Goal: Navigation & Orientation: Find specific page/section

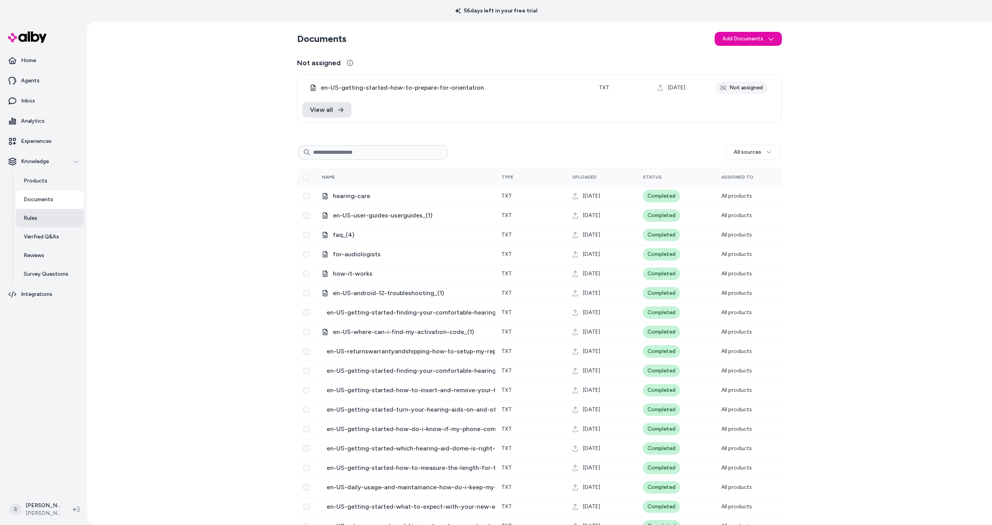
click at [28, 217] on p "Rules" at bounding box center [31, 218] width 14 height 8
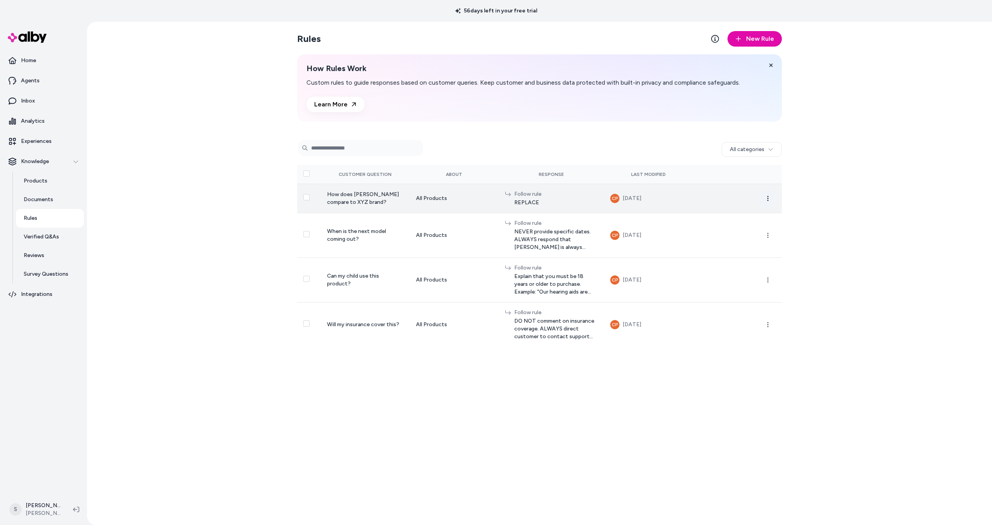
click at [766, 198] on icon "button" at bounding box center [767, 198] width 6 height 6
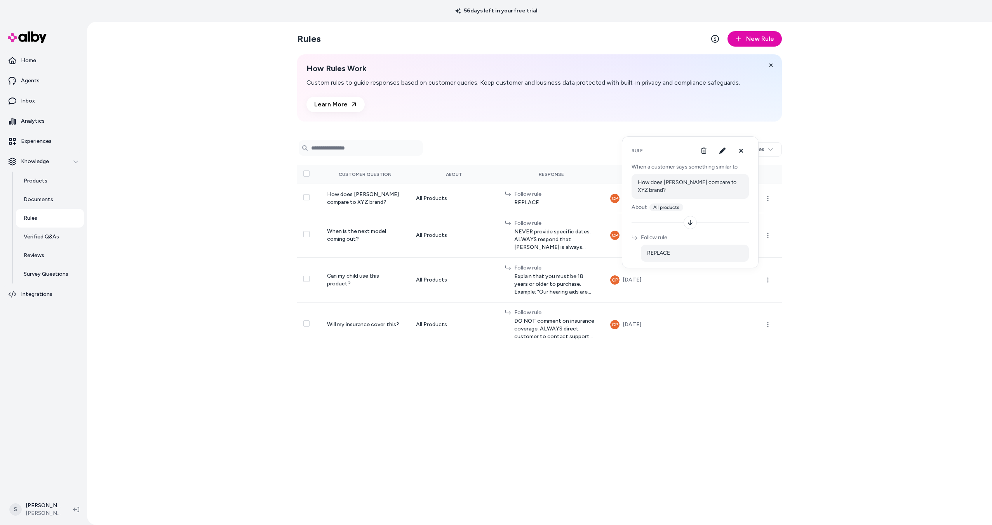
click at [885, 189] on div "Rules New Rule How Rules Work Custom rules to guide responses based on customer…" at bounding box center [539, 273] width 905 height 503
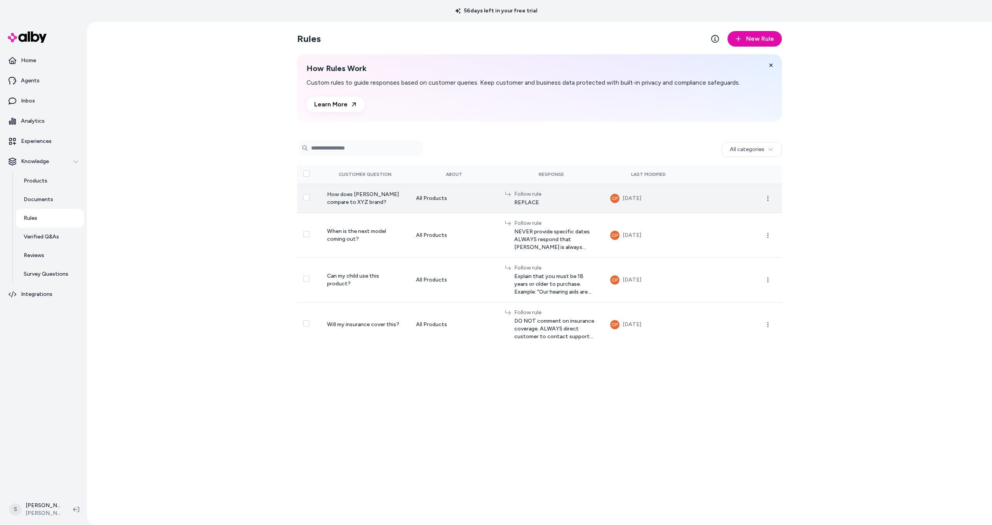
click at [514, 199] on span "REPLACE" at bounding box center [527, 203] width 27 height 8
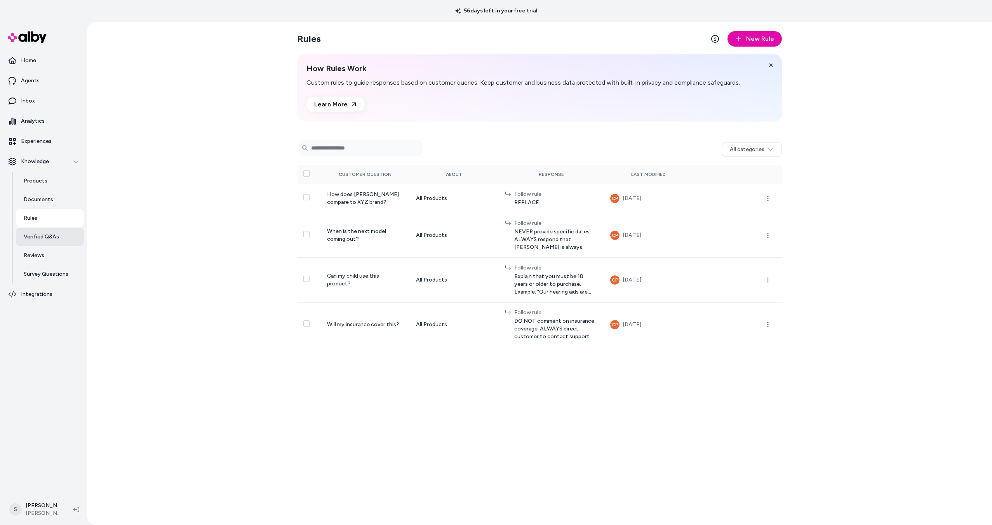
click at [58, 234] on p "Verified Q&As" at bounding box center [41, 237] width 35 height 8
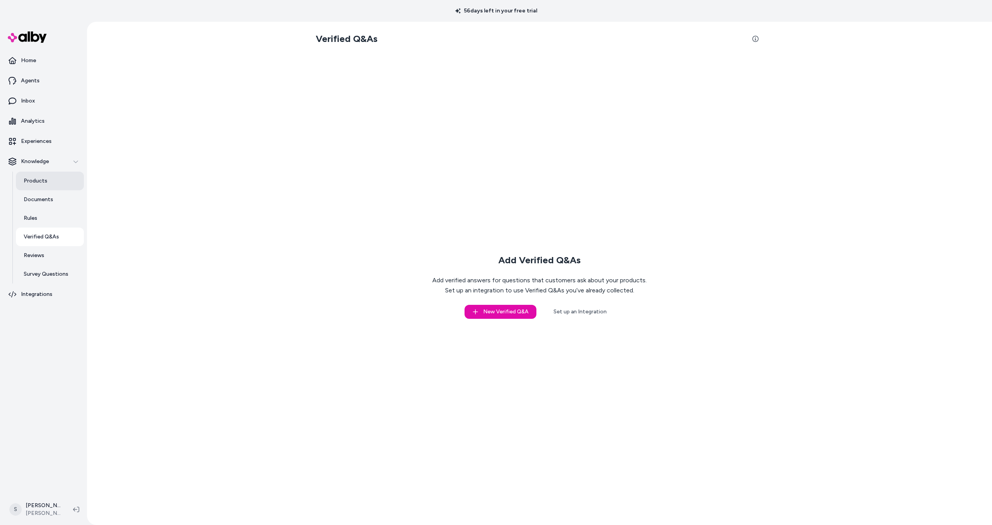
click at [45, 184] on p "Products" at bounding box center [36, 181] width 24 height 8
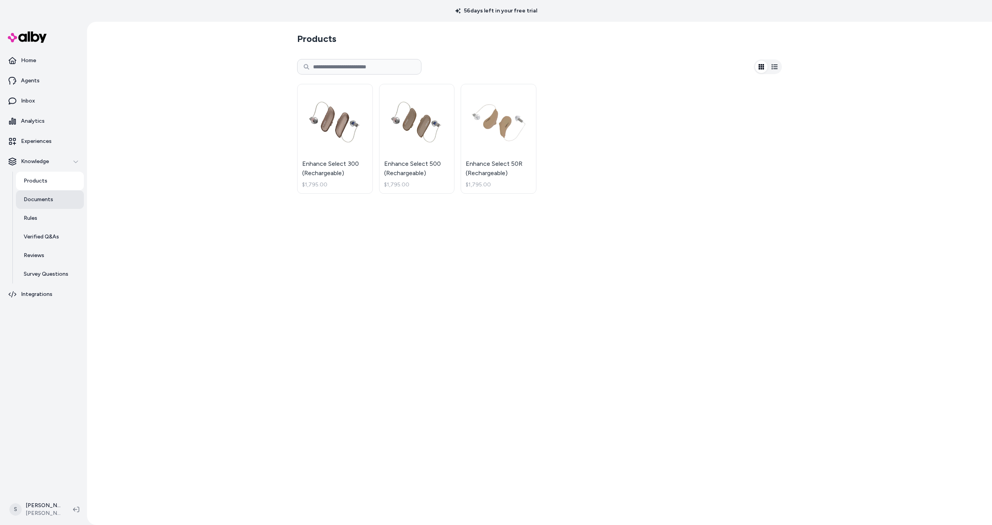
click at [42, 200] on p "Documents" at bounding box center [39, 200] width 30 height 8
